Goal: Information Seeking & Learning: Check status

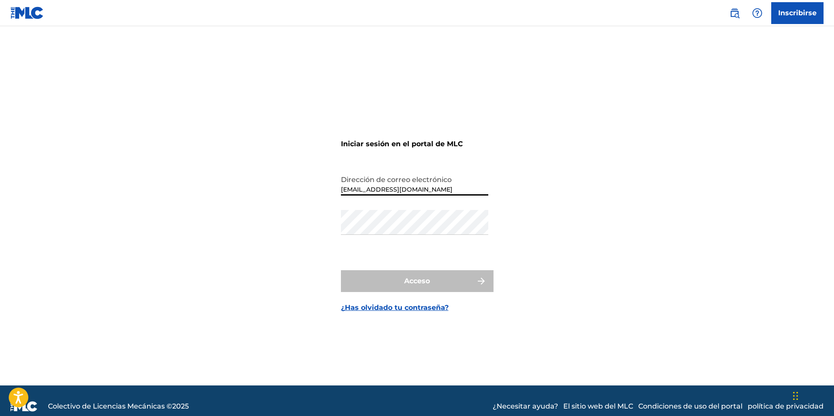
type input "[EMAIL_ADDRESS][DOMAIN_NAME]"
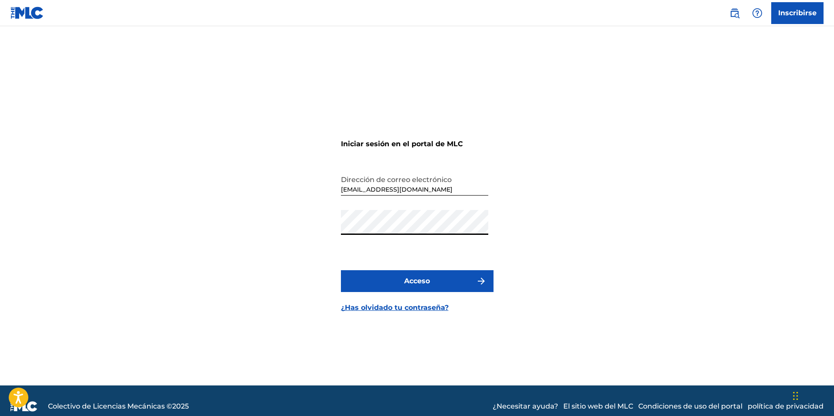
click at [424, 281] on font "Acceso" at bounding box center [417, 281] width 26 height 8
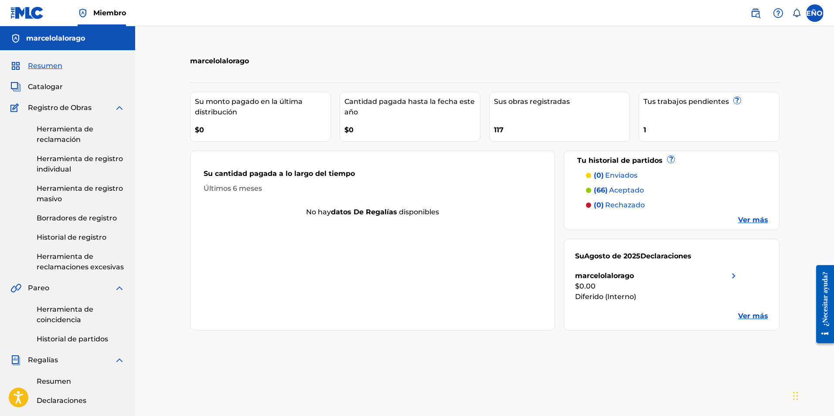
click at [81, 240] on font "Historial de registro" at bounding box center [72, 237] width 70 height 8
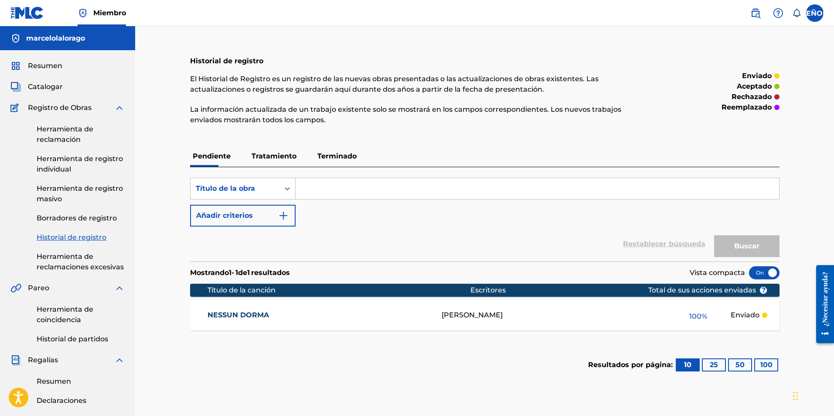
click at [60, 381] on font "Resumen" at bounding box center [54, 381] width 34 height 8
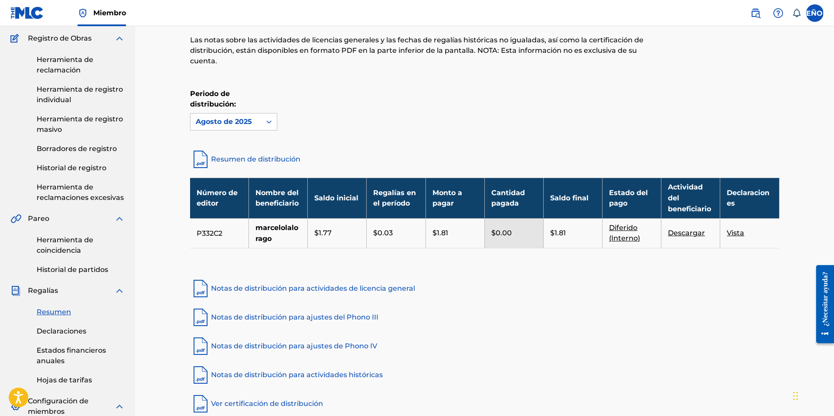
scroll to position [89, 0]
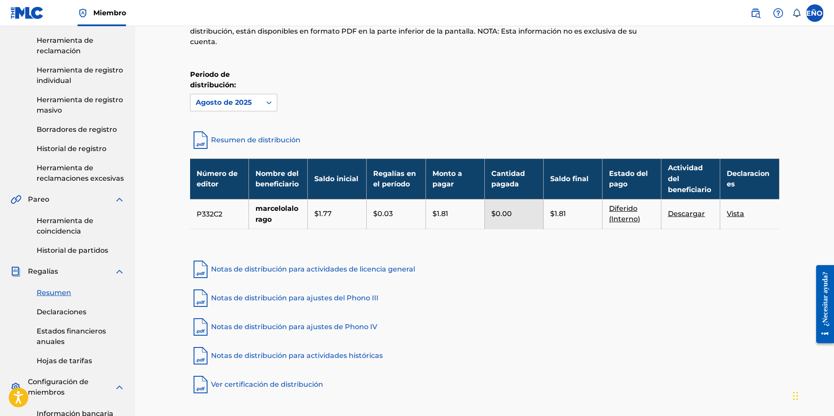
click at [278, 104] on div "Periodo de distribución: [DATE]" at bounding box center [485, 90] width 590 height 42
click at [274, 104] on div at bounding box center [269, 103] width 16 height 16
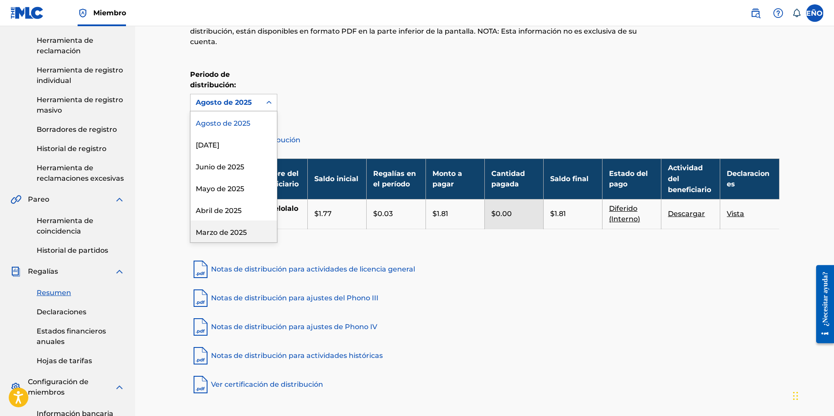
click at [229, 228] on div "Marzo de 2025" at bounding box center [234, 231] width 86 height 22
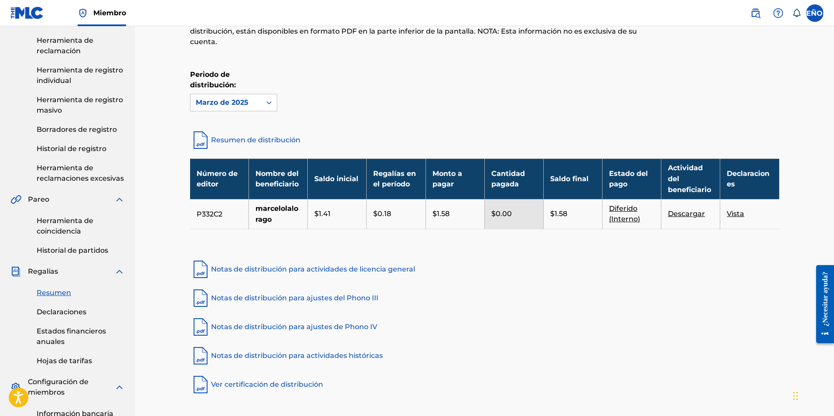
click at [741, 216] on font "Vista" at bounding box center [735, 213] width 17 height 8
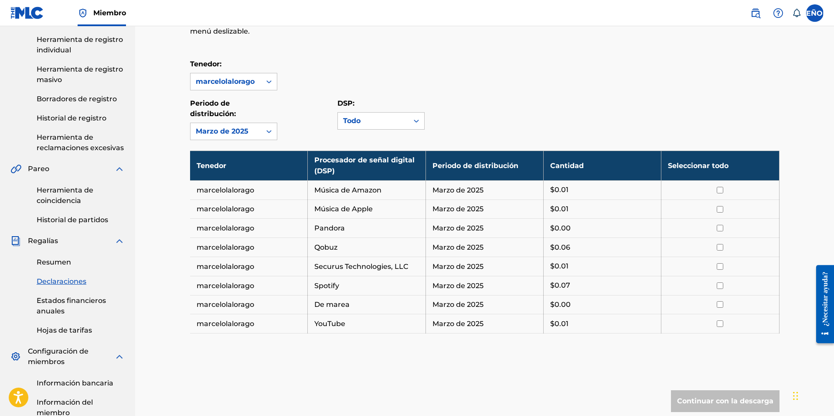
scroll to position [125, 0]
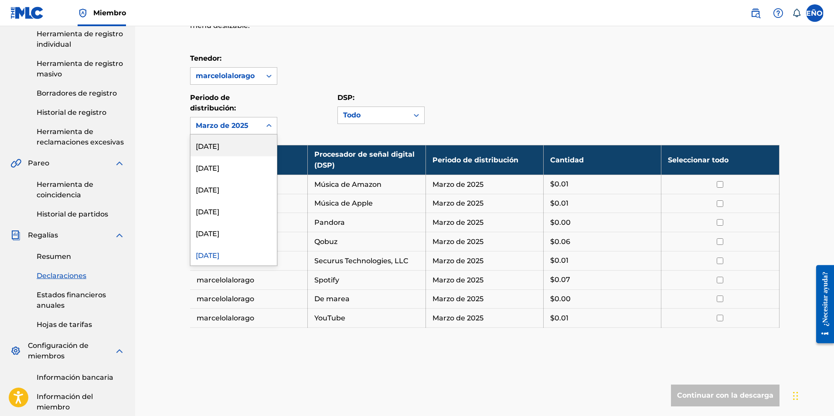
click at [267, 126] on icon at bounding box center [268, 125] width 5 height 3
click at [232, 235] on font "Abril de 2025" at bounding box center [219, 233] width 46 height 8
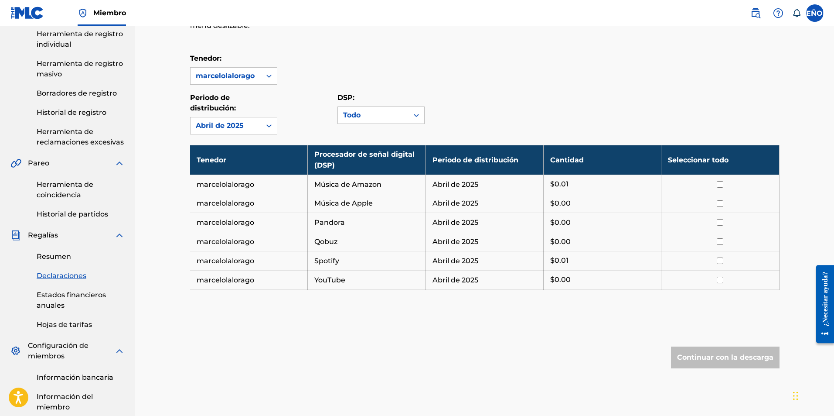
click at [270, 128] on icon at bounding box center [269, 125] width 9 height 9
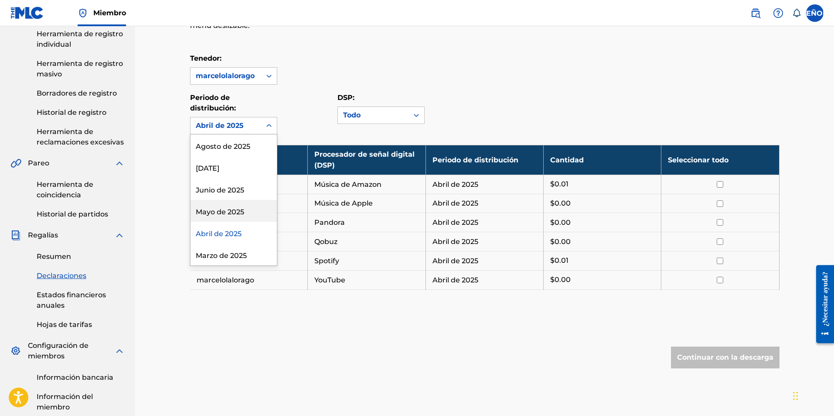
click at [227, 211] on font "Mayo de 2025" at bounding box center [220, 212] width 48 height 8
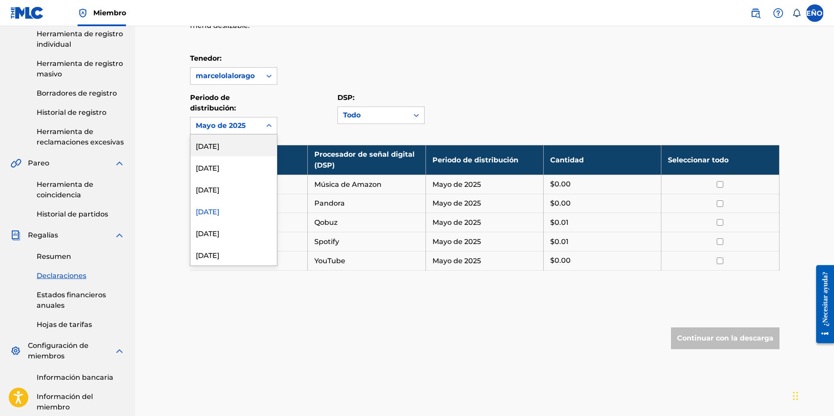
click at [270, 127] on icon at bounding box center [269, 125] width 9 height 9
click at [235, 192] on font "Junio ​​de 2025" at bounding box center [220, 190] width 48 height 8
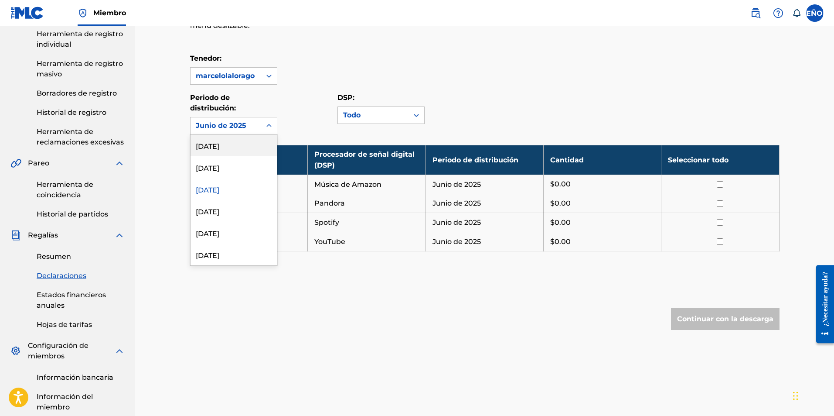
click at [270, 125] on icon at bounding box center [268, 125] width 5 height 3
click at [219, 170] on font "[DATE]" at bounding box center [208, 168] width 24 height 8
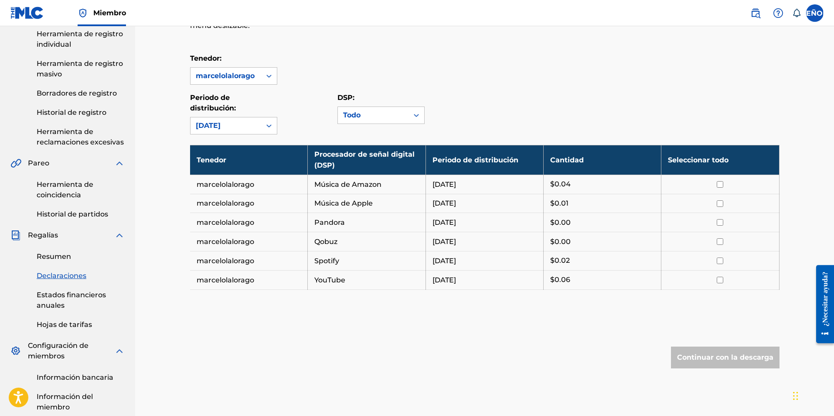
click at [272, 128] on icon at bounding box center [269, 125] width 9 height 9
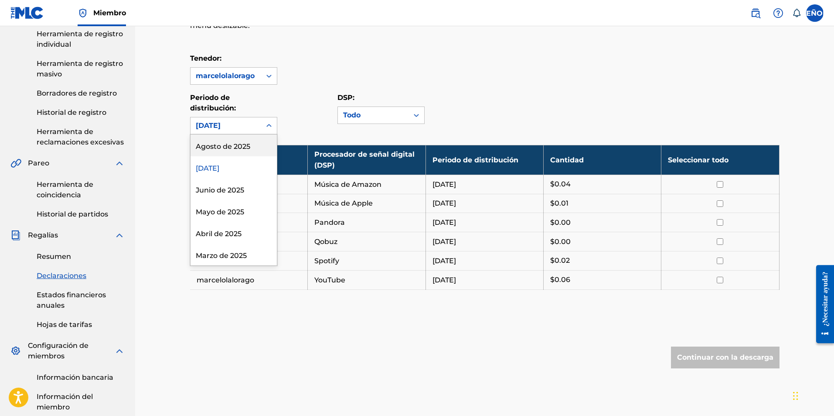
click at [246, 147] on font "Agosto de 2025" at bounding box center [223, 146] width 55 height 8
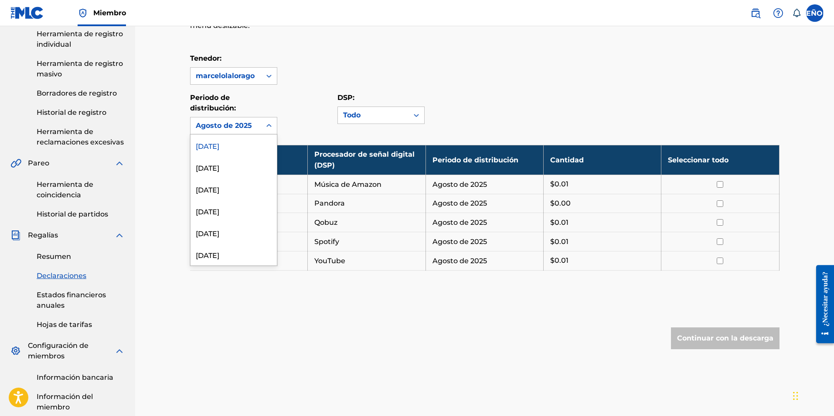
click at [271, 128] on icon at bounding box center [269, 125] width 9 height 9
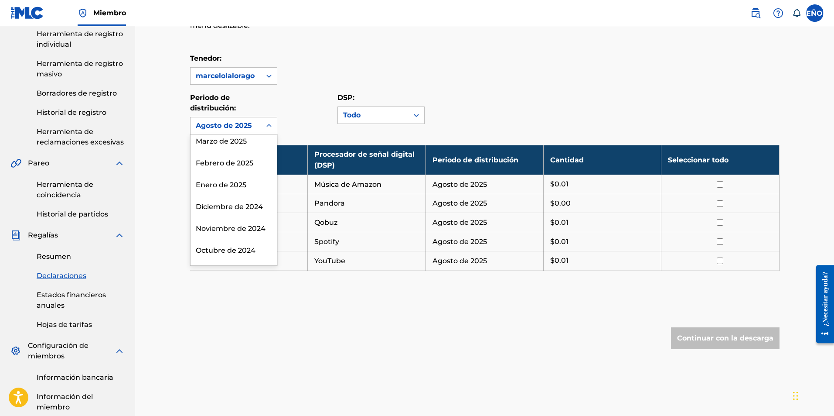
scroll to position [191, 0]
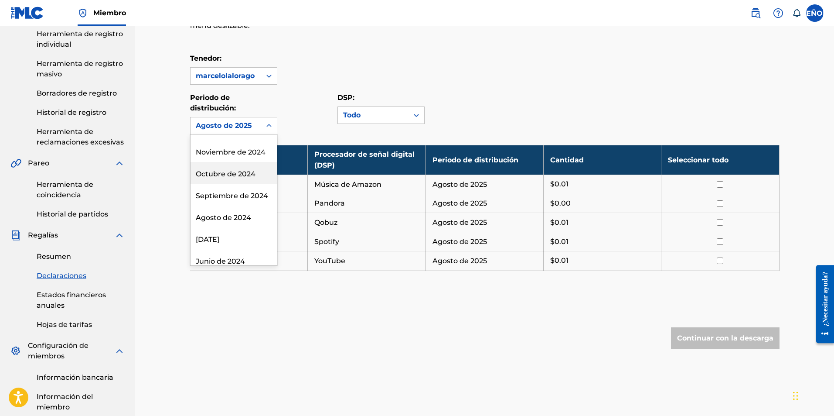
click at [240, 172] on font "Octubre de 2024" at bounding box center [226, 174] width 60 height 8
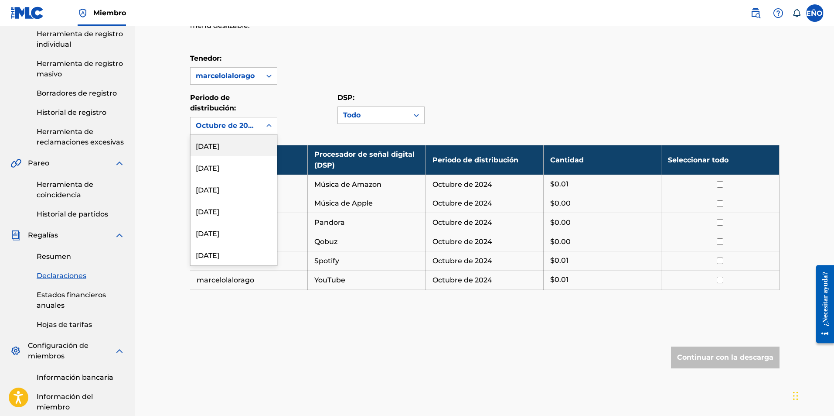
click at [274, 128] on div at bounding box center [269, 126] width 16 height 16
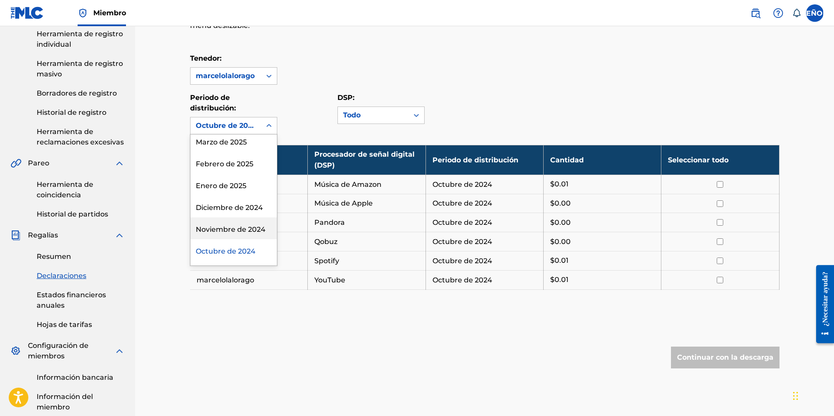
click at [247, 228] on font "Noviembre de 2024" at bounding box center [231, 229] width 70 height 8
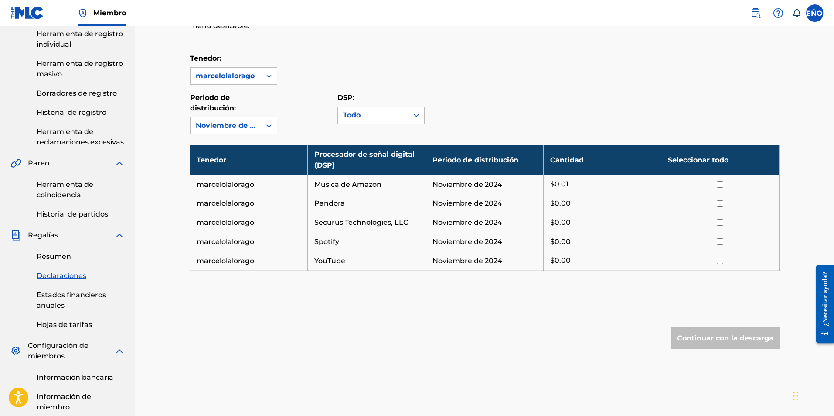
click at [274, 127] on div at bounding box center [269, 126] width 16 height 16
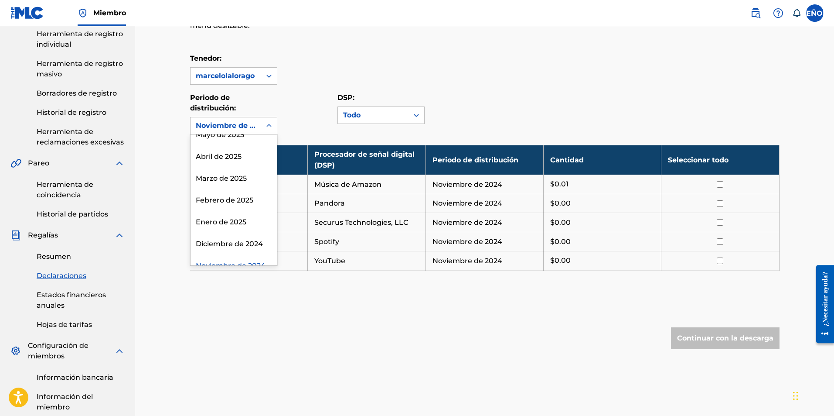
scroll to position [96, 0]
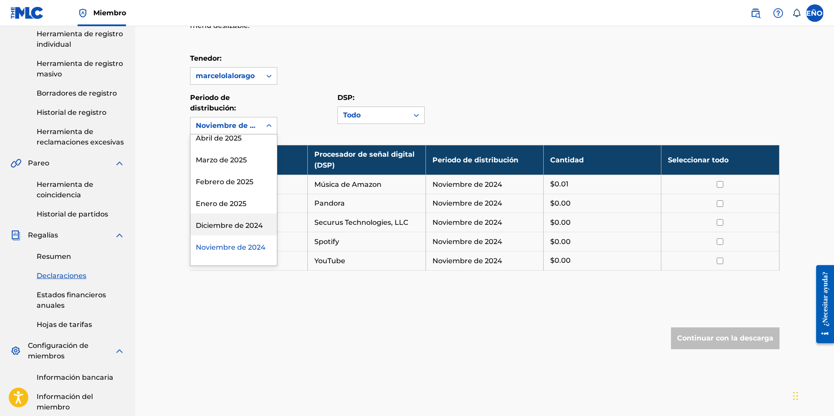
click at [232, 226] on font "Diciembre de 2024" at bounding box center [229, 225] width 67 height 8
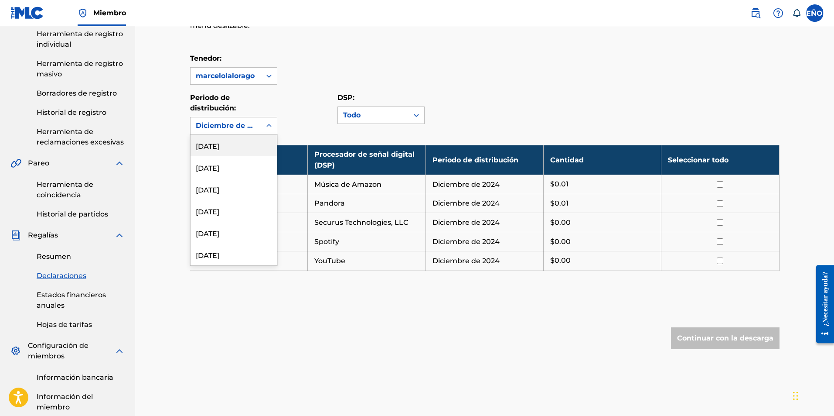
click at [270, 132] on div at bounding box center [269, 126] width 16 height 16
drag, startPoint x: 269, startPoint y: 148, endPoint x: 269, endPoint y: 154, distance: 6.1
click at [269, 154] on div "Agosto de 2025" at bounding box center [234, 145] width 86 height 22
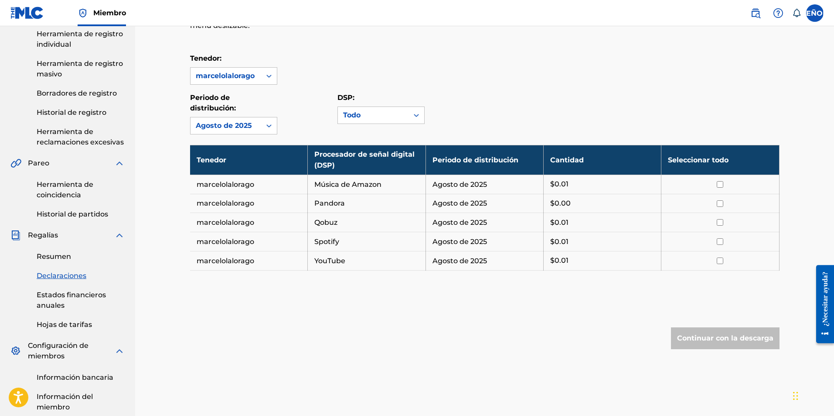
click at [269, 133] on div at bounding box center [269, 126] width 16 height 16
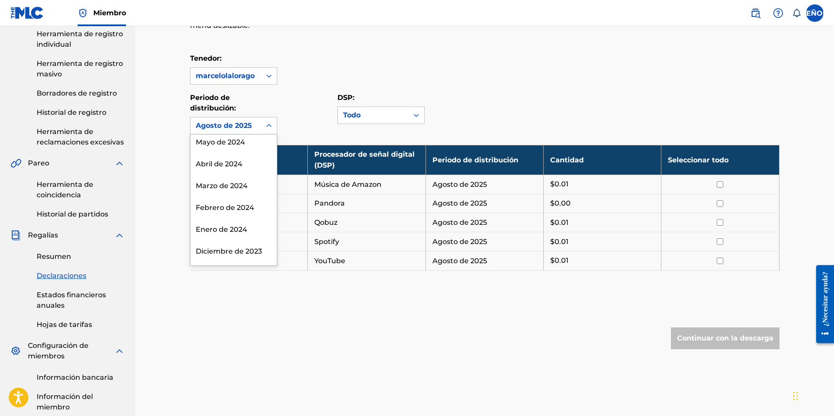
scroll to position [349, 0]
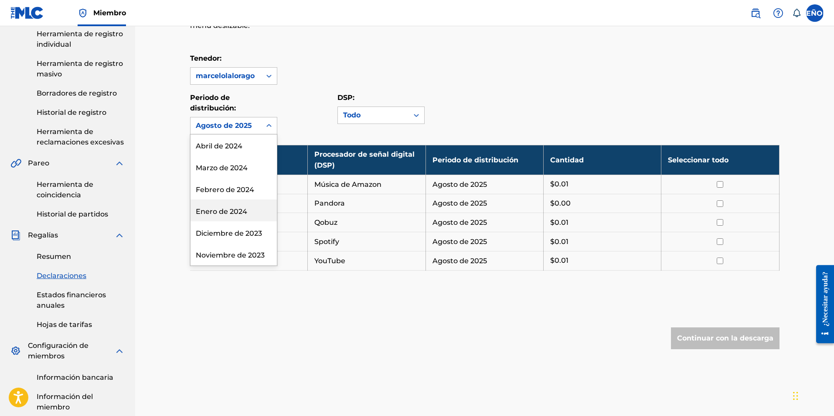
click at [243, 215] on font "Enero de 2024" at bounding box center [221, 211] width 51 height 8
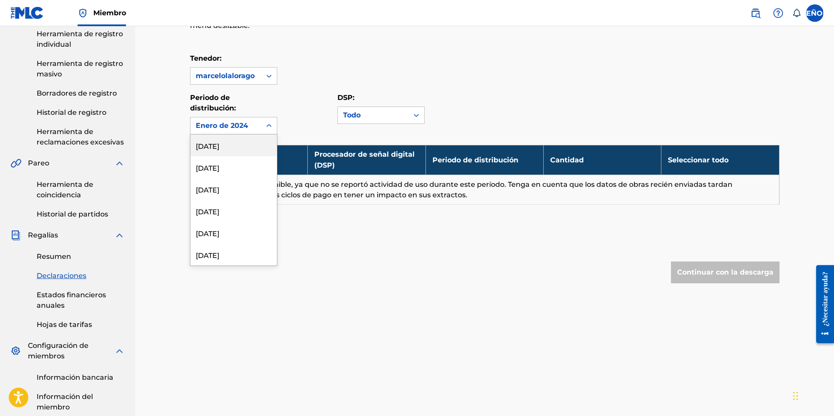
click at [273, 126] on icon at bounding box center [269, 125] width 9 height 9
click at [244, 194] on font "Febrero de 2024" at bounding box center [225, 189] width 58 height 8
click at [268, 125] on icon at bounding box center [269, 125] width 9 height 9
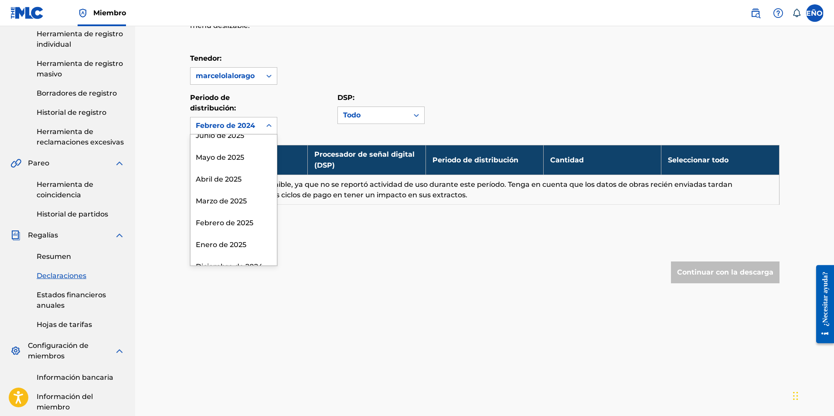
scroll to position [23, 0]
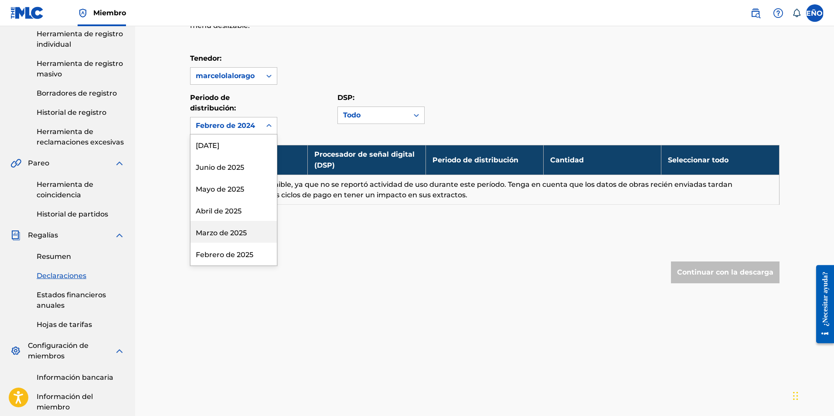
click at [235, 232] on font "Marzo de 2025" at bounding box center [221, 233] width 51 height 8
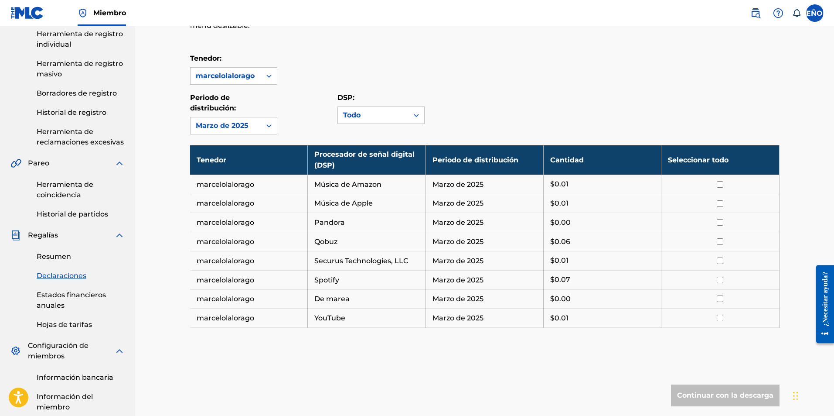
click at [92, 116] on link "Historial de registro" at bounding box center [81, 112] width 88 height 10
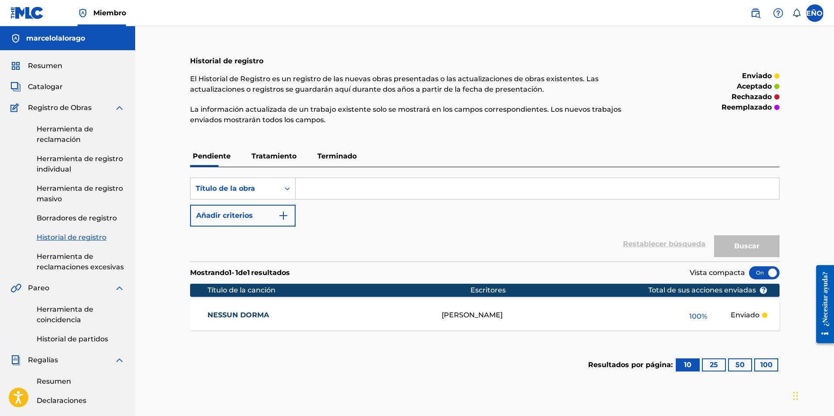
click at [810, 18] on label at bounding box center [814, 12] width 17 height 17
click at [815, 13] on input "SEÑOR [PERSON_NAME] [PERSON_NAME][EMAIL_ADDRESS][DOMAIN_NAME] Preferencias de n…" at bounding box center [815, 13] width 0 height 0
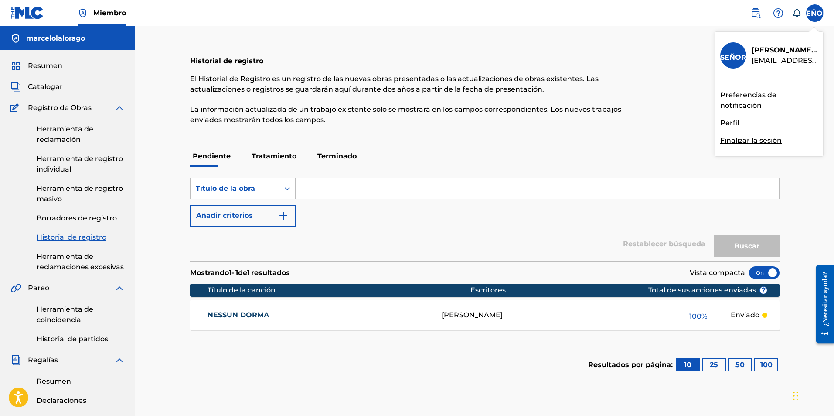
click at [743, 141] on font "Finalizar la sesión" at bounding box center [751, 140] width 61 height 8
click at [815, 13] on input "SEÑOR [PERSON_NAME] [PERSON_NAME][EMAIL_ADDRESS][DOMAIN_NAME] Preferencias de n…" at bounding box center [815, 13] width 0 height 0
